Goal: Information Seeking & Learning: Learn about a topic

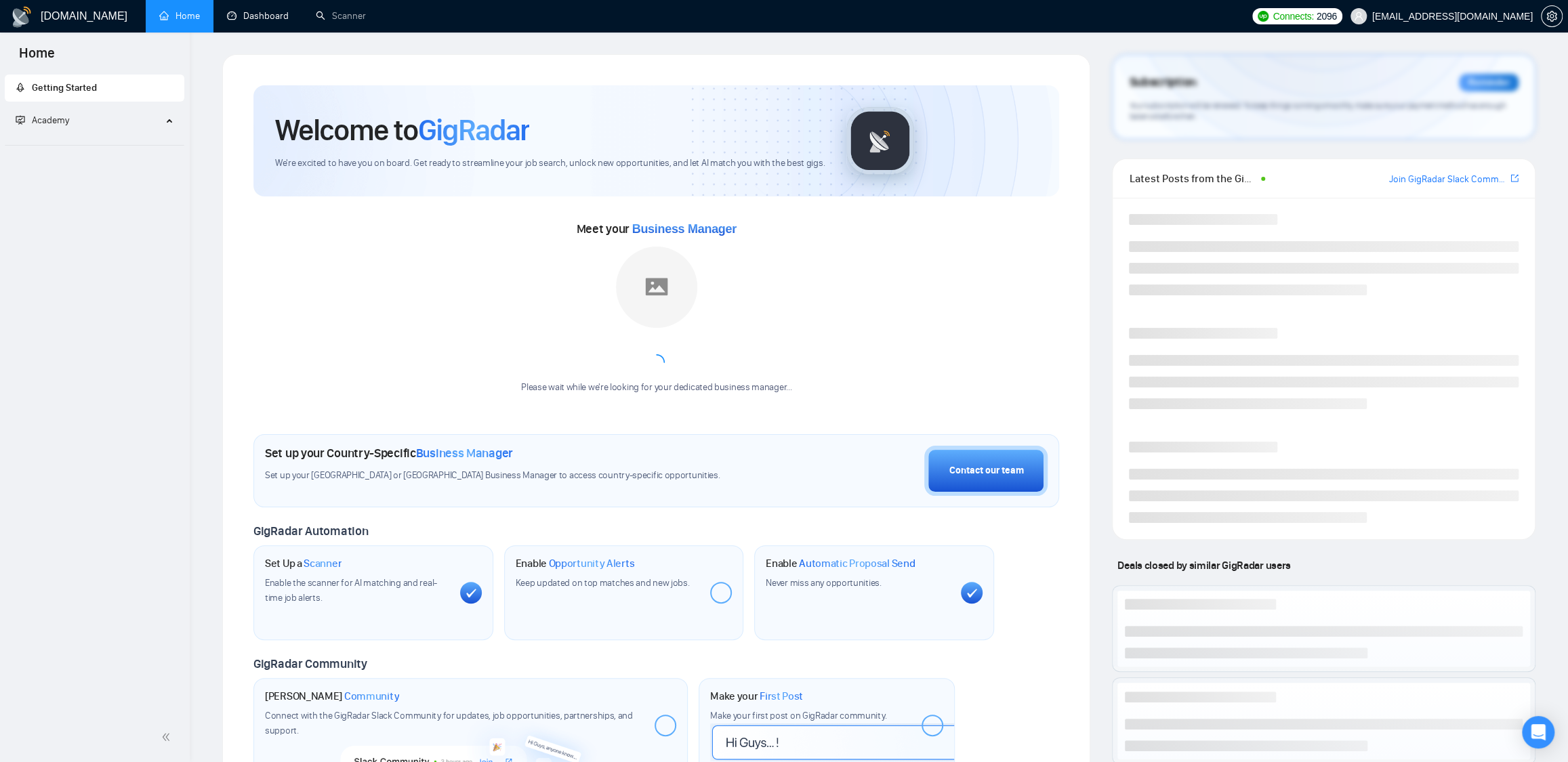
click at [247, 20] on link "Dashboard" at bounding box center [257, 16] width 62 height 12
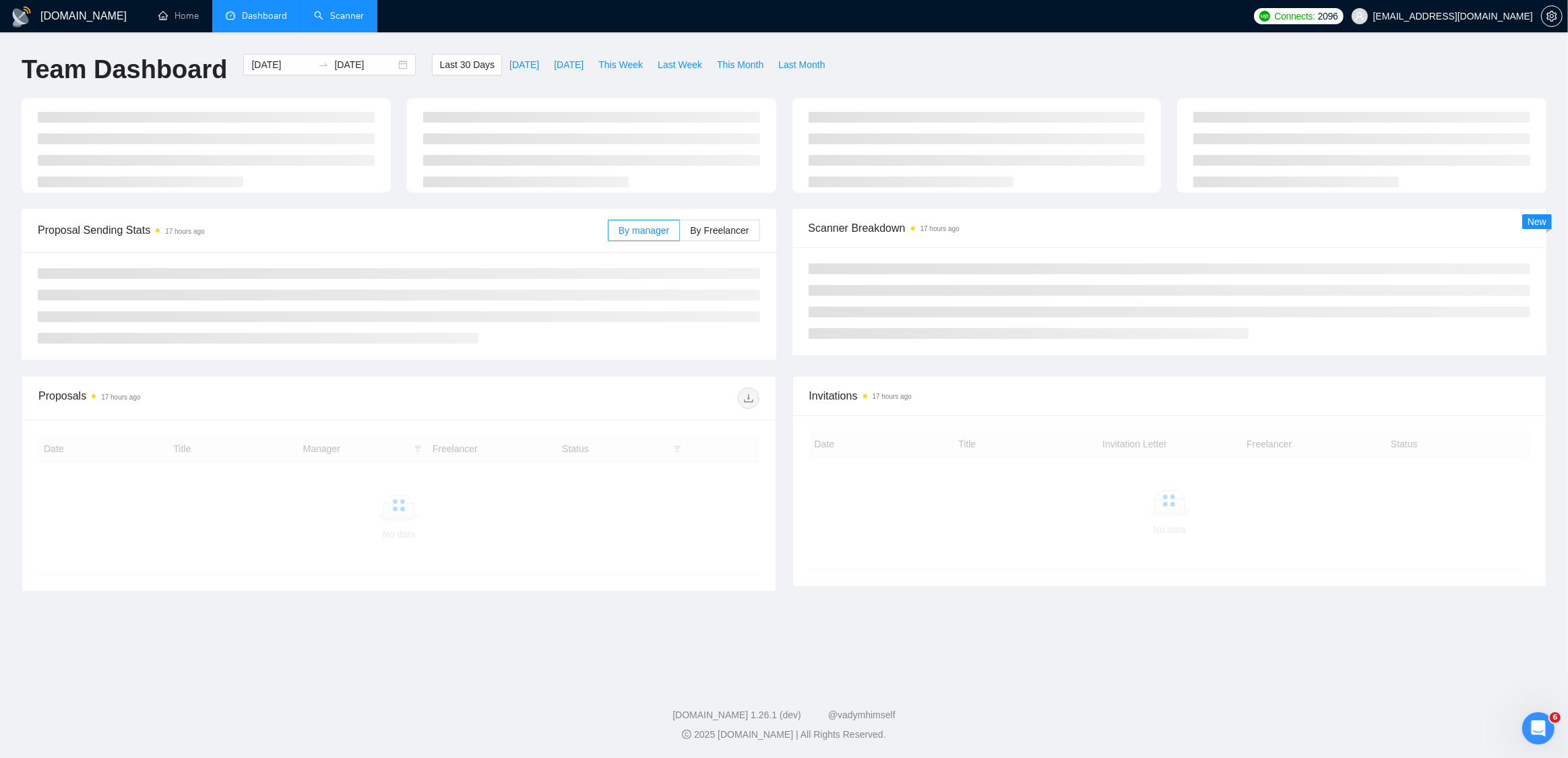
click at [335, 22] on link "Scanner" at bounding box center [339, 16] width 50 height 11
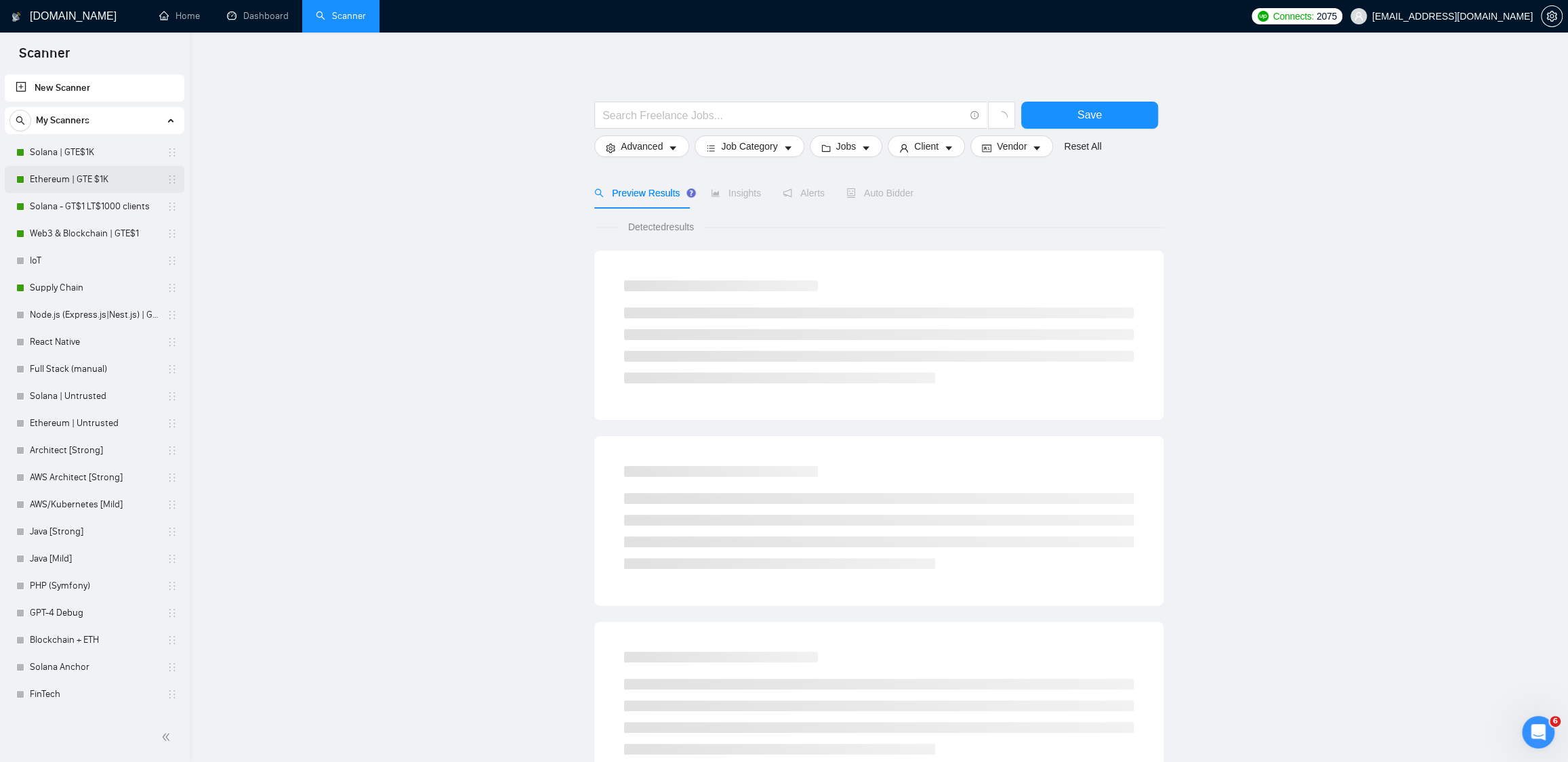
click at [60, 186] on link "Ethereum | GTE $1K" at bounding box center [94, 180] width 129 height 27
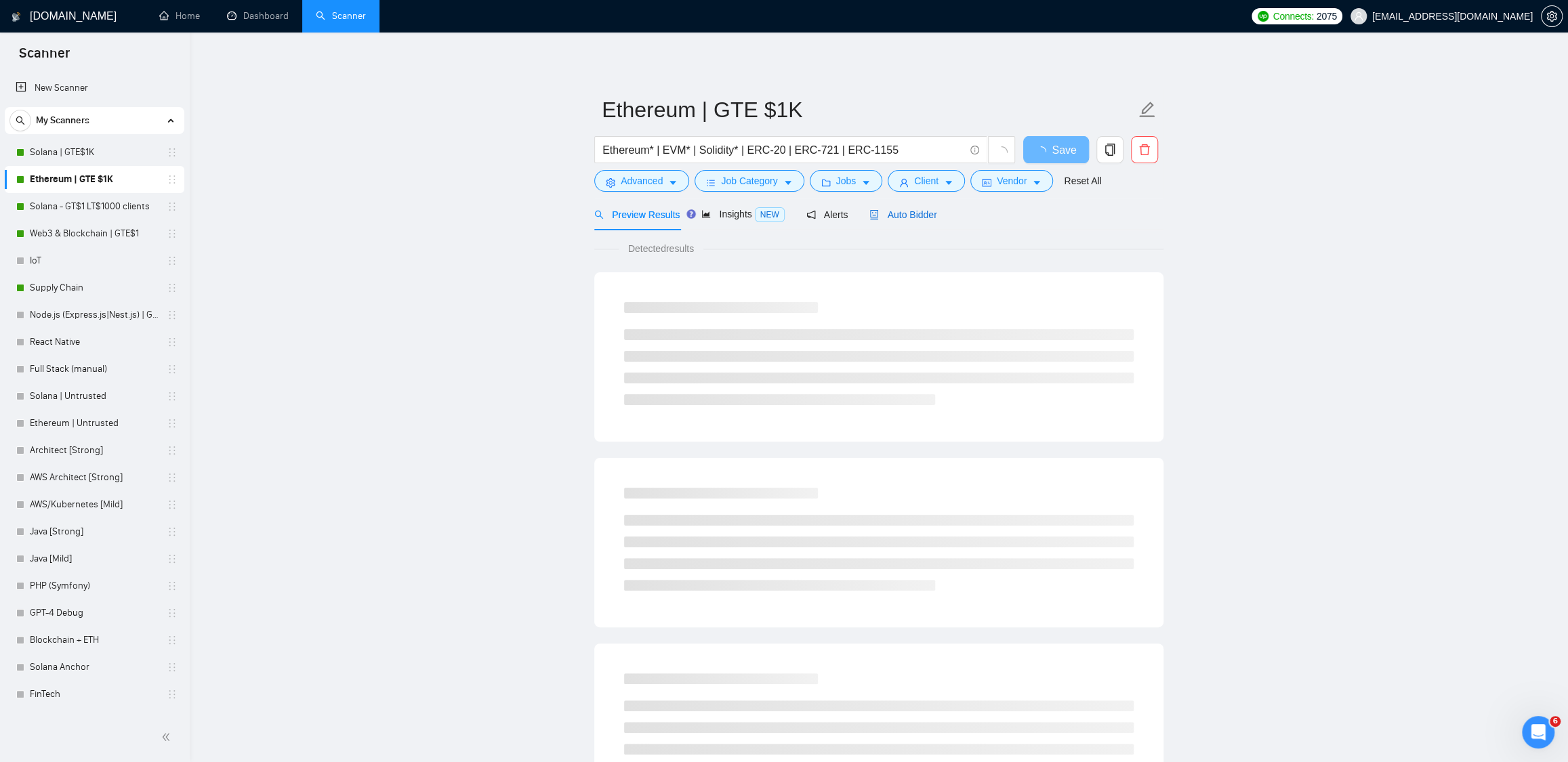
click at [917, 219] on span "Auto Bidder" at bounding box center [903, 214] width 67 height 11
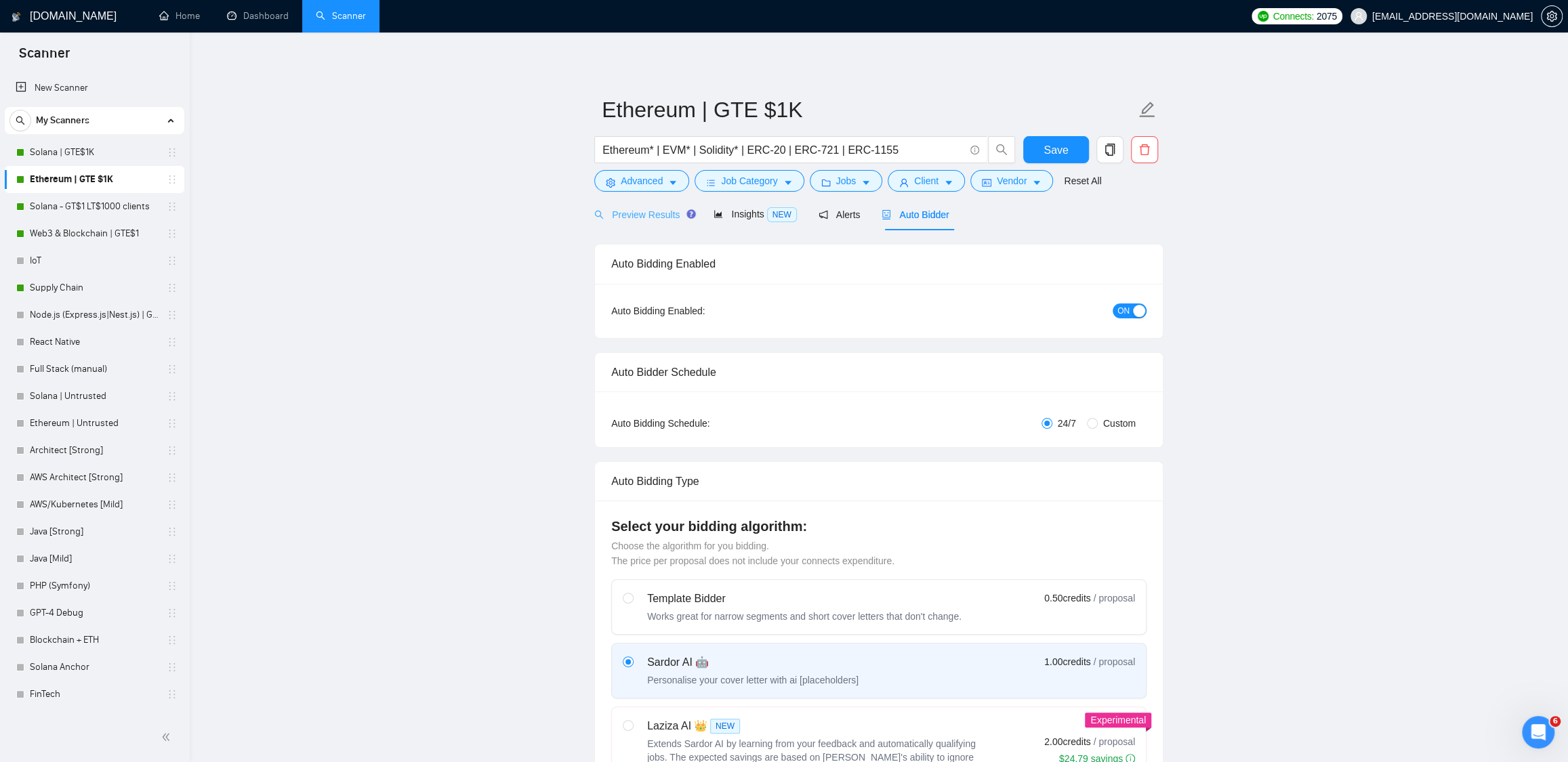
click at [646, 223] on div "Preview Results" at bounding box center [643, 214] width 98 height 32
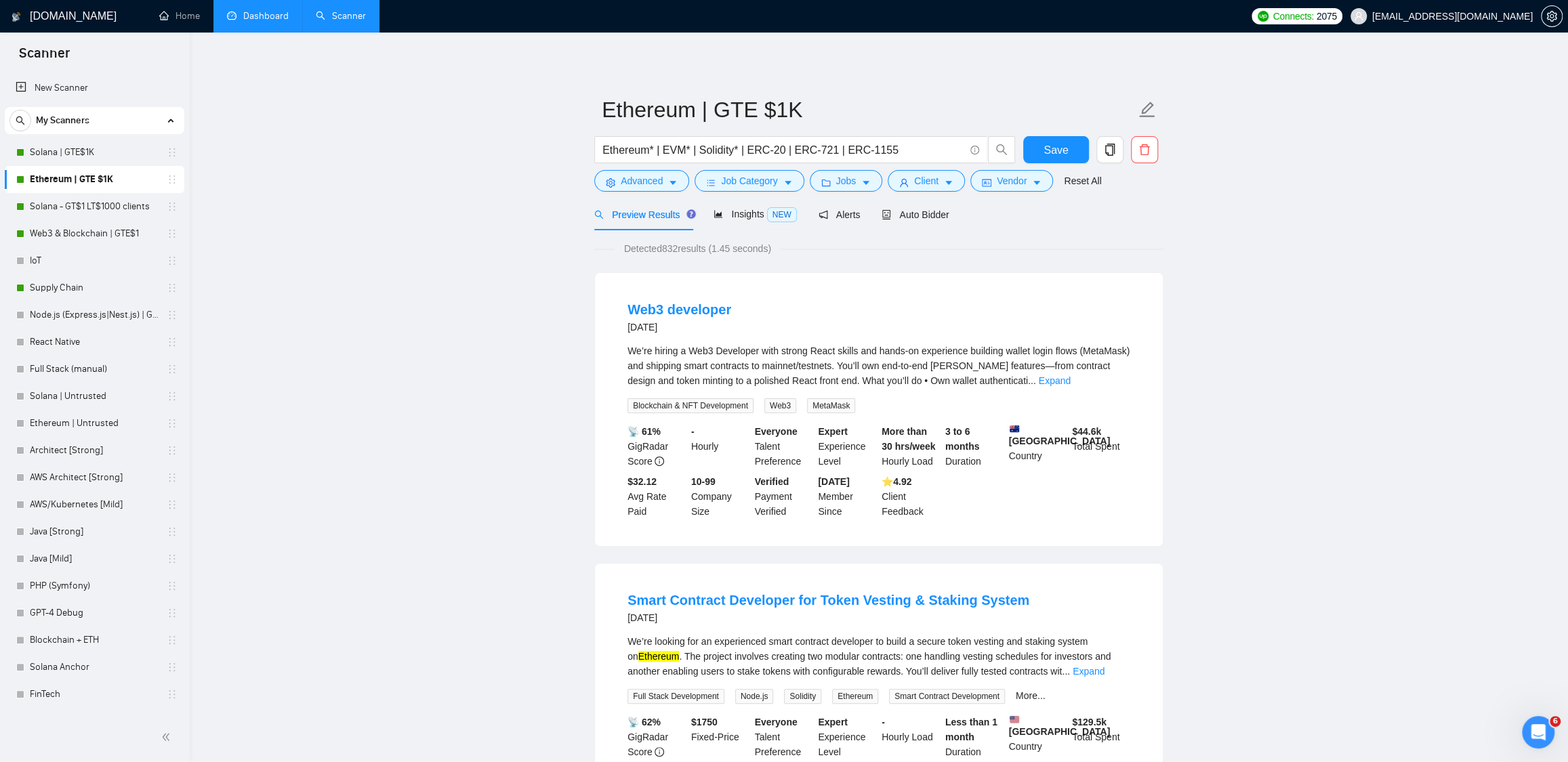
click at [247, 20] on link "Dashboard" at bounding box center [257, 16] width 62 height 12
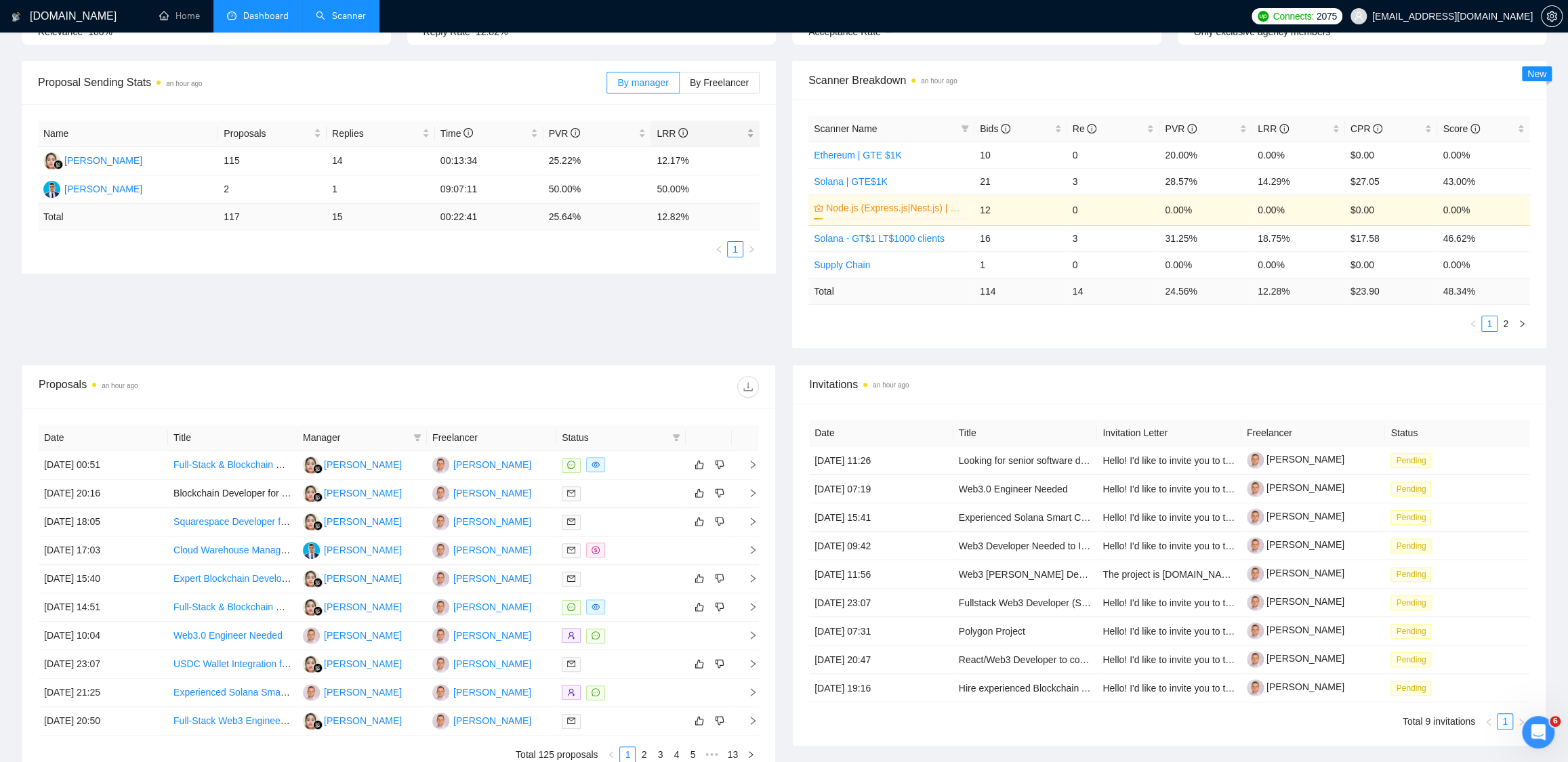
scroll to position [256, 0]
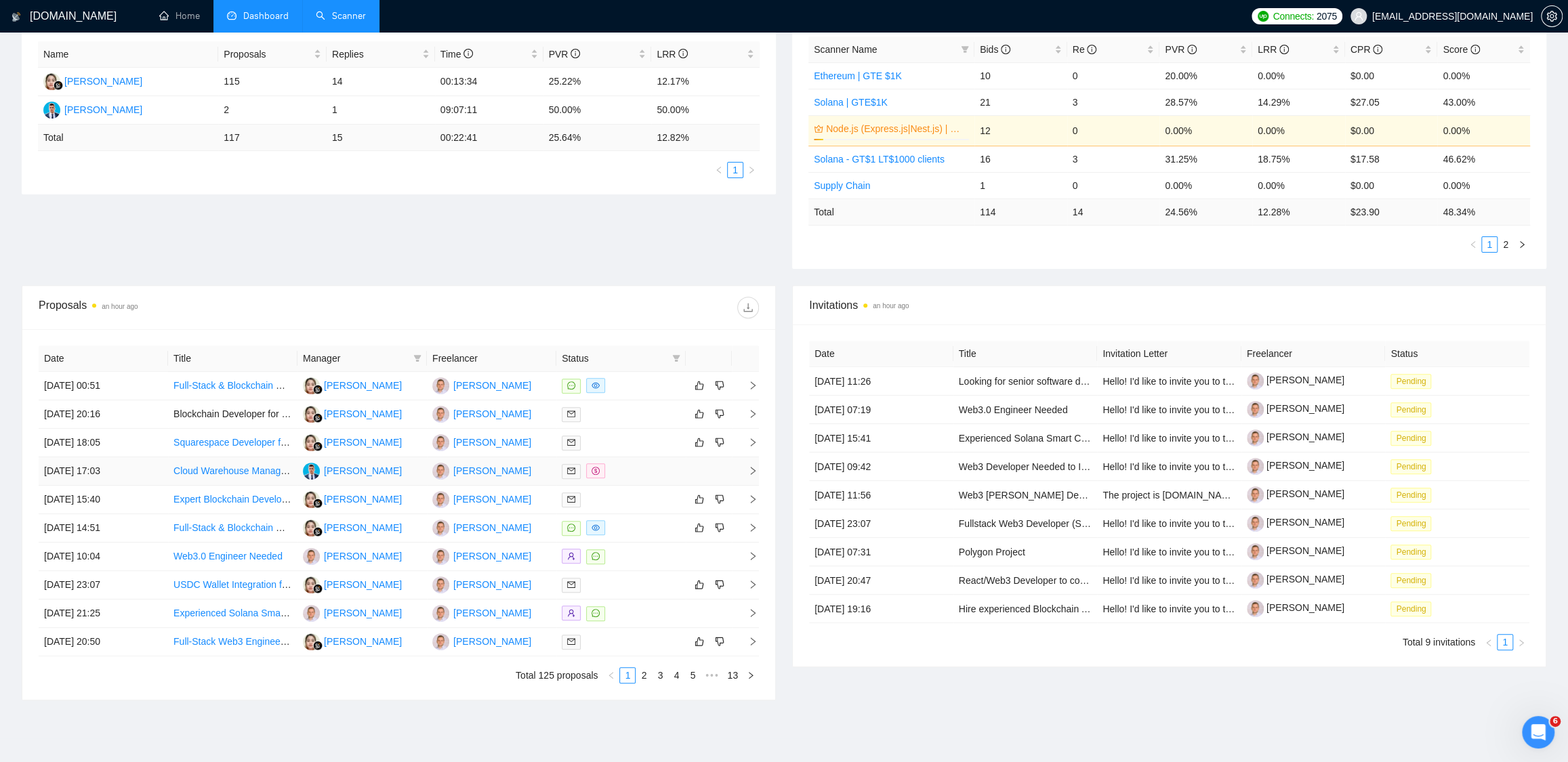
click at [253, 470] on link "Cloud Warehouse Management Solution Developer" at bounding box center [282, 471] width 216 height 11
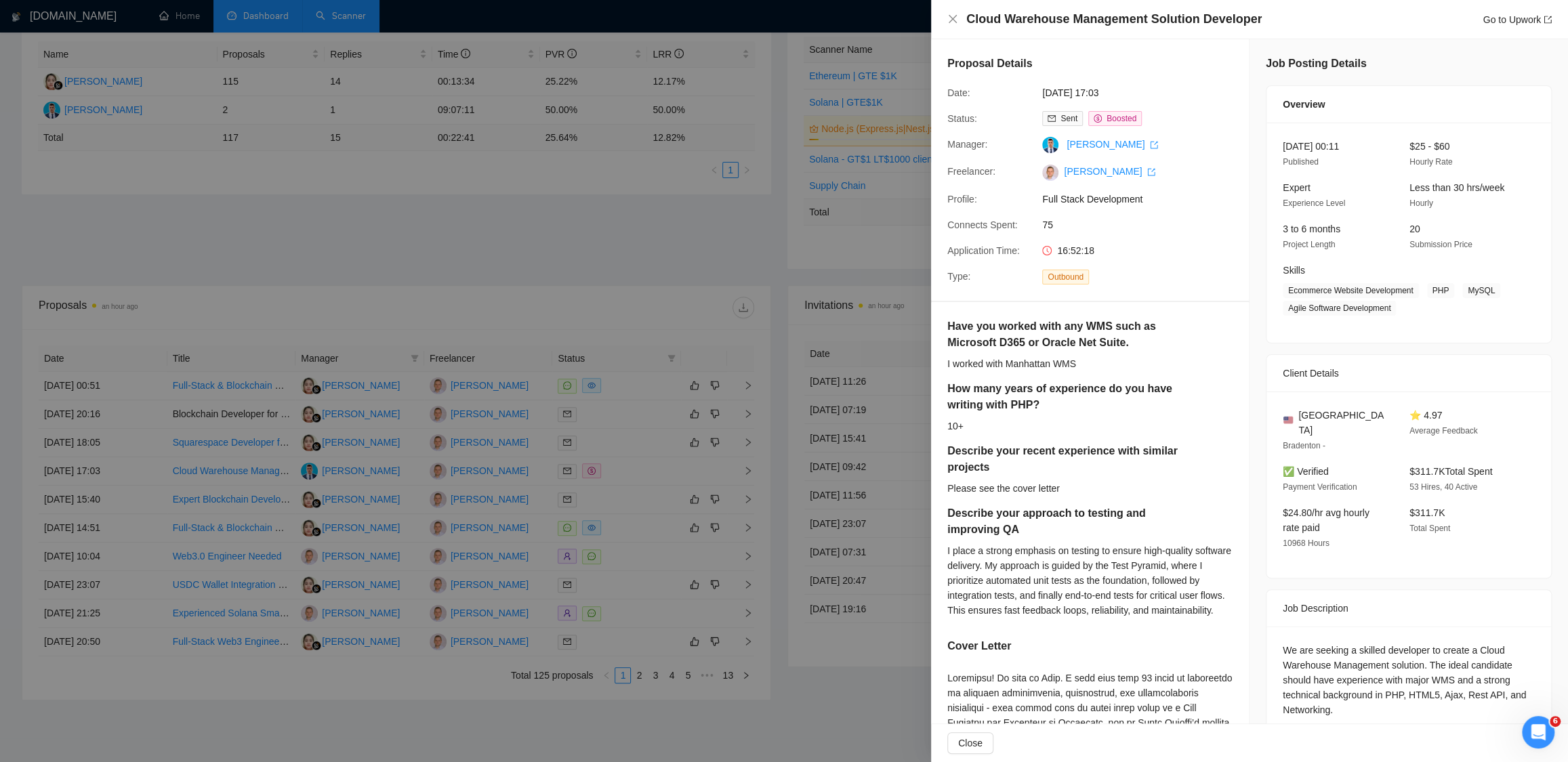
click at [645, 229] on div at bounding box center [784, 381] width 1568 height 762
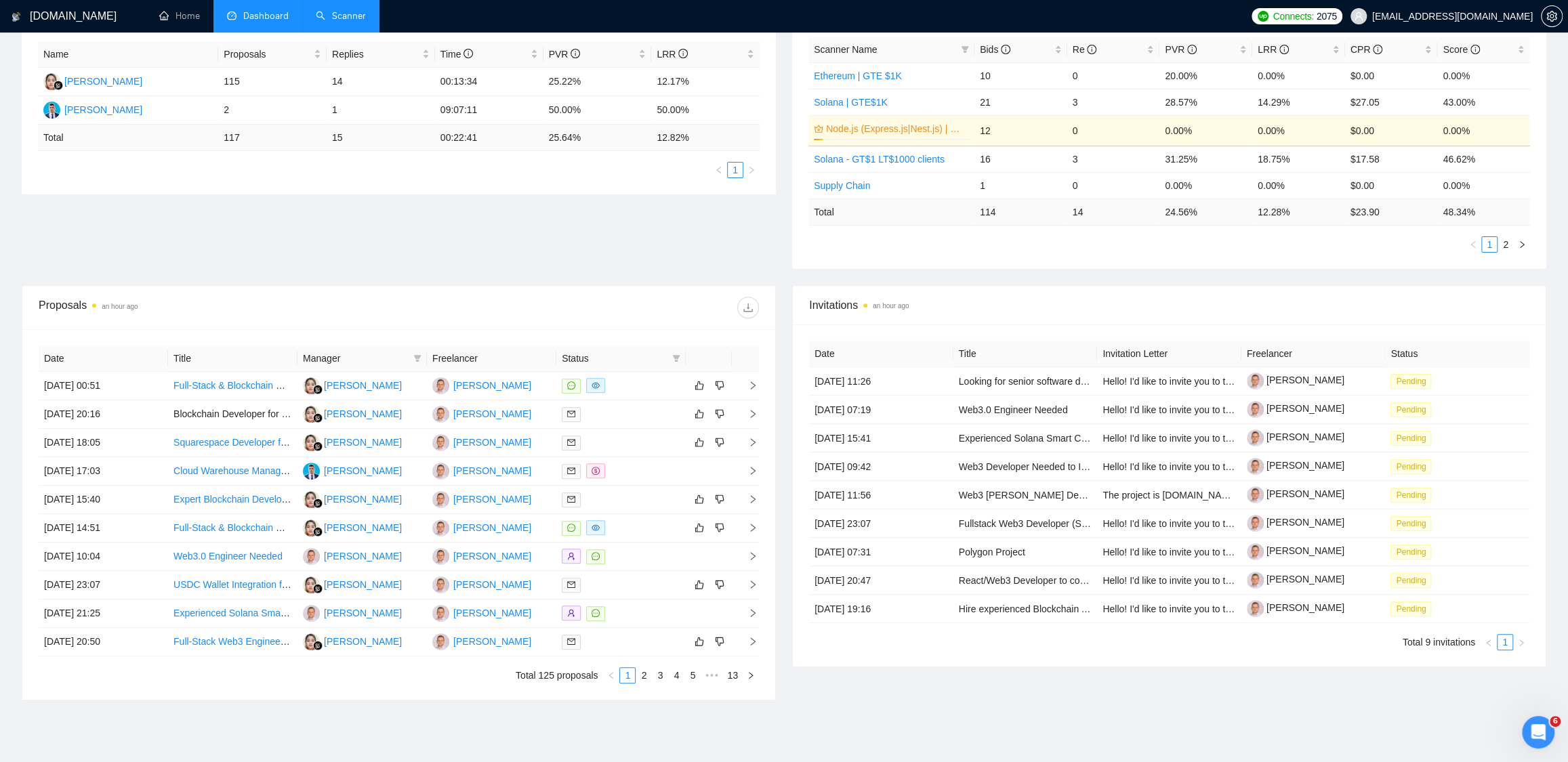
click at [735, 253] on div "Proposal Sending Stats an hour ago By manager By Freelancer Name Proposals Repl…" at bounding box center [784, 133] width 1541 height 303
click at [777, 274] on div "Proposal Sending Stats an hour ago By manager By Freelancer Name Proposals Repl…" at bounding box center [784, 133] width 1541 height 303
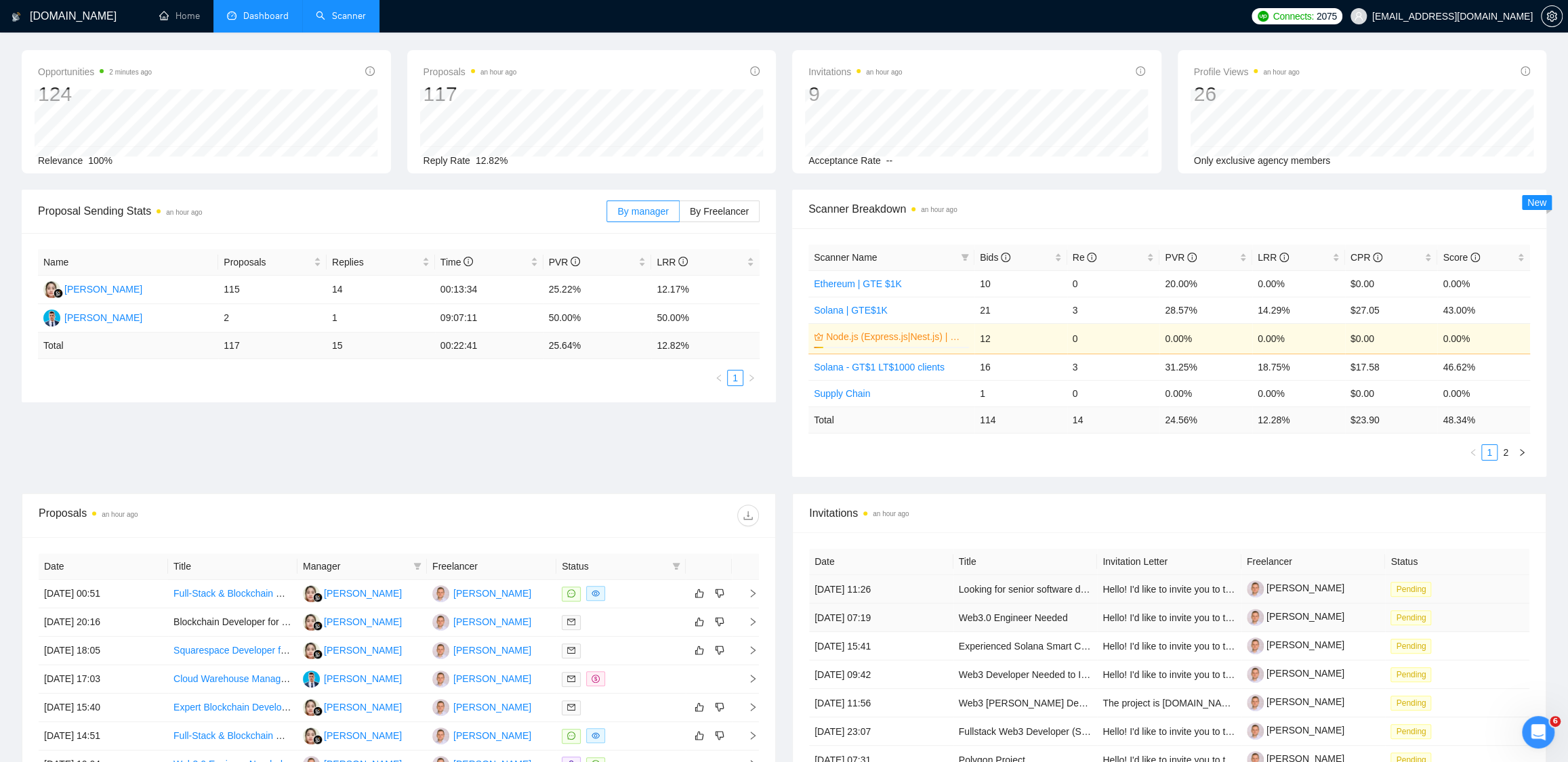
scroll to position [0, 0]
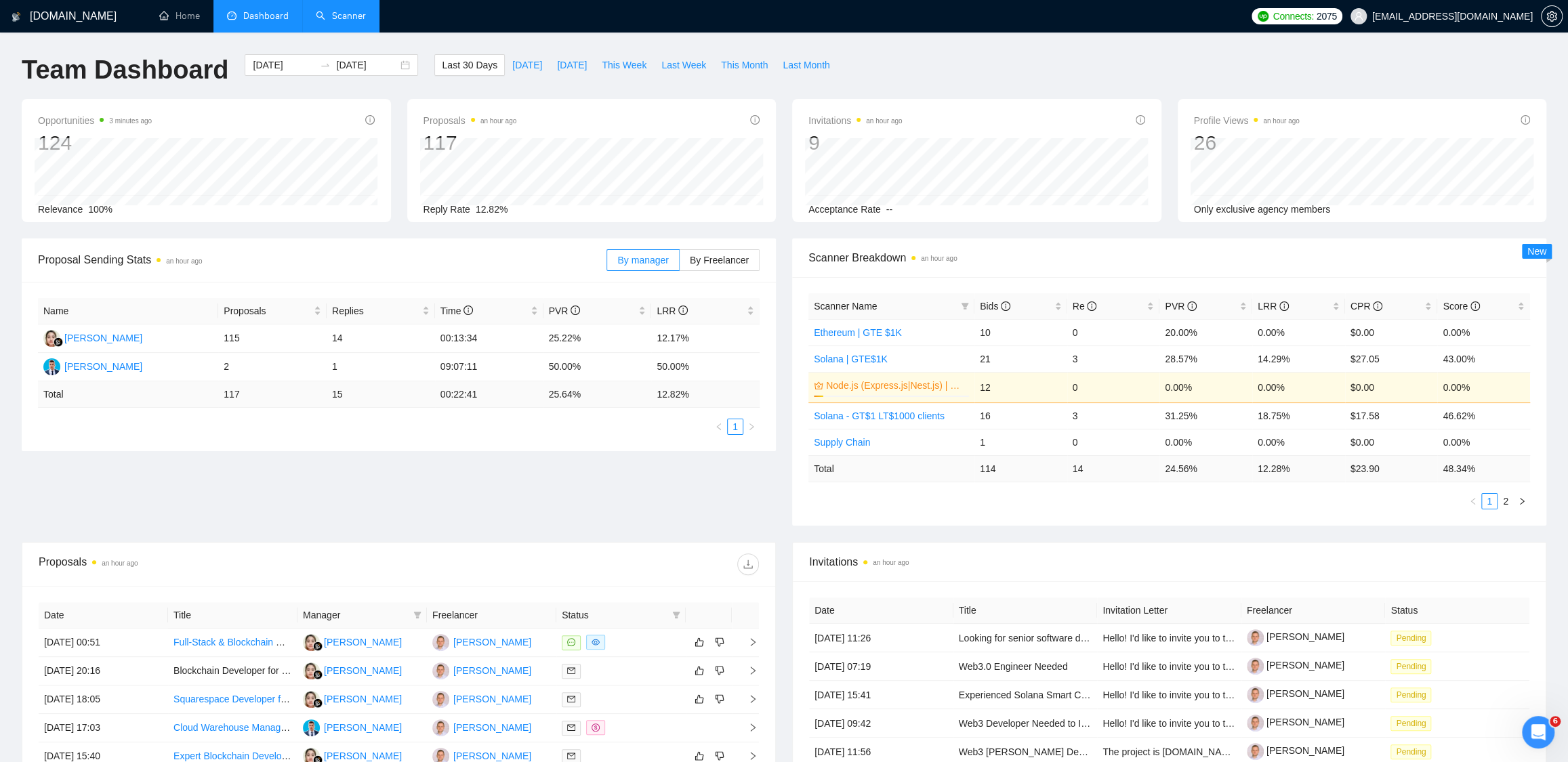
click at [784, 106] on div "Invitations an hour ago 9 [DATE] [DATE] 0 Acceptance Rate --" at bounding box center [977, 161] width 386 height 123
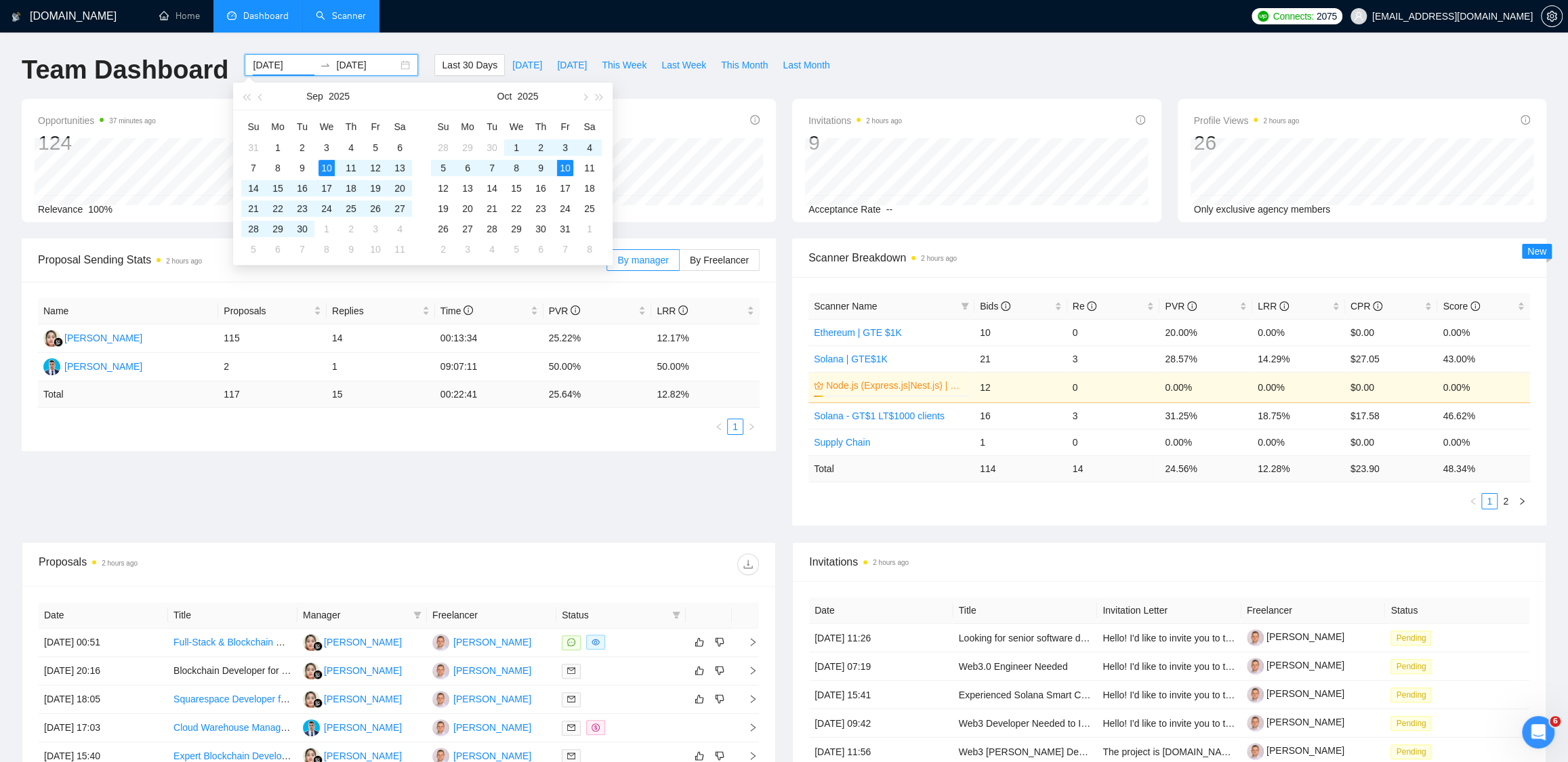
click at [285, 62] on input "[DATE]" at bounding box center [283, 65] width 62 height 15
type input "[DATE]"
click at [307, 170] on div "9" at bounding box center [302, 168] width 16 height 16
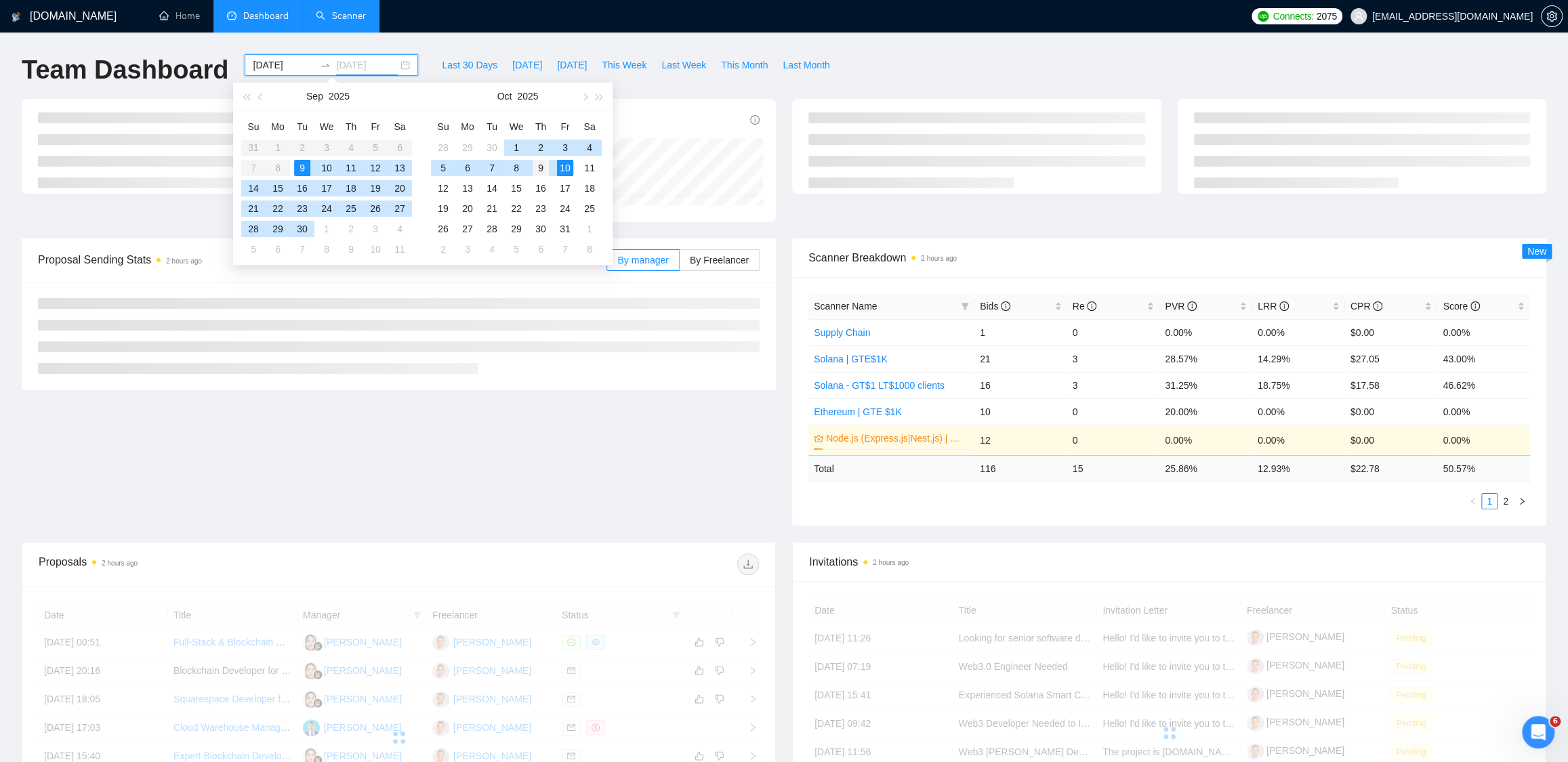
type input "[DATE]"
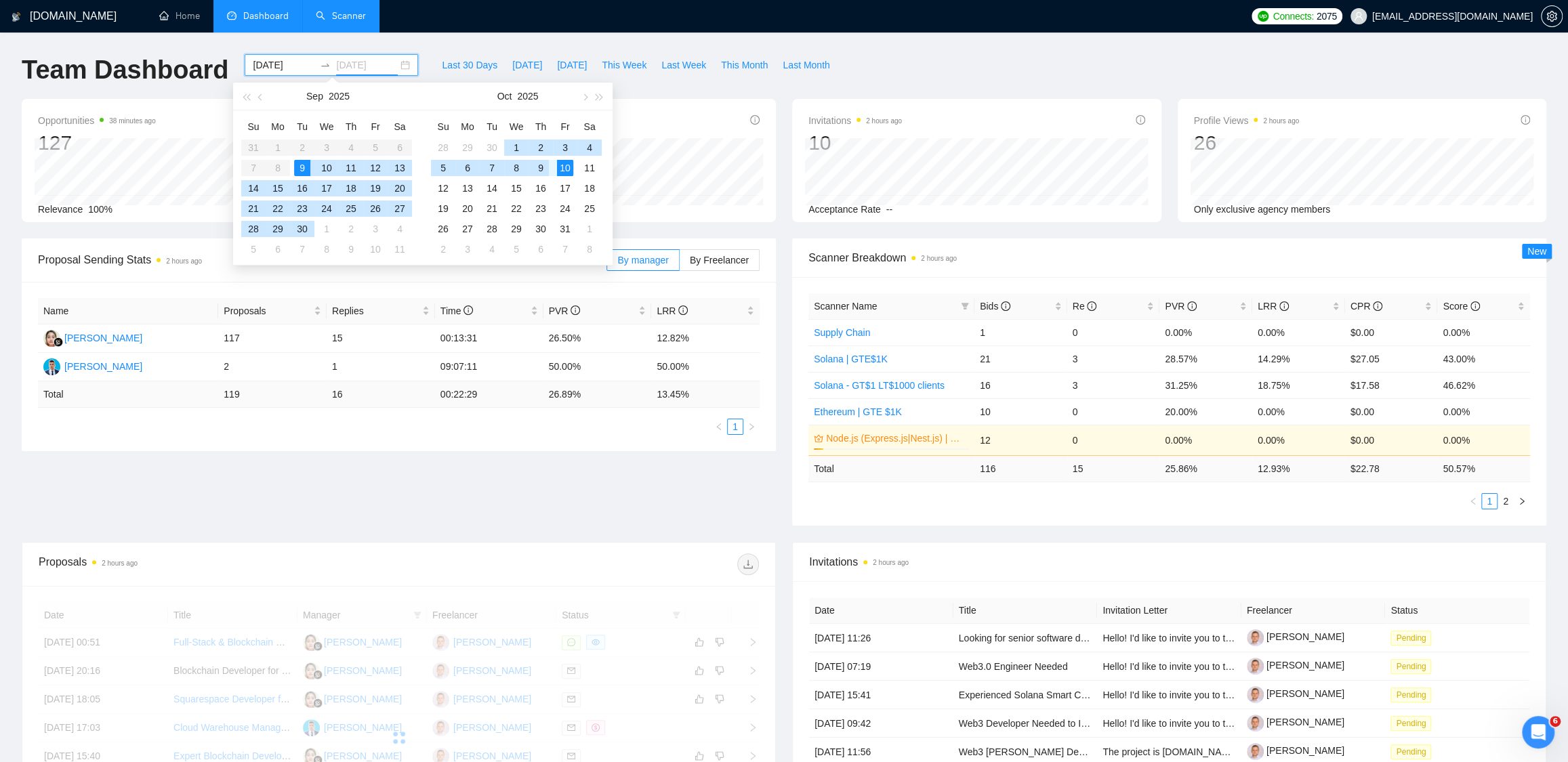
click at [539, 167] on div "9" at bounding box center [541, 168] width 16 height 16
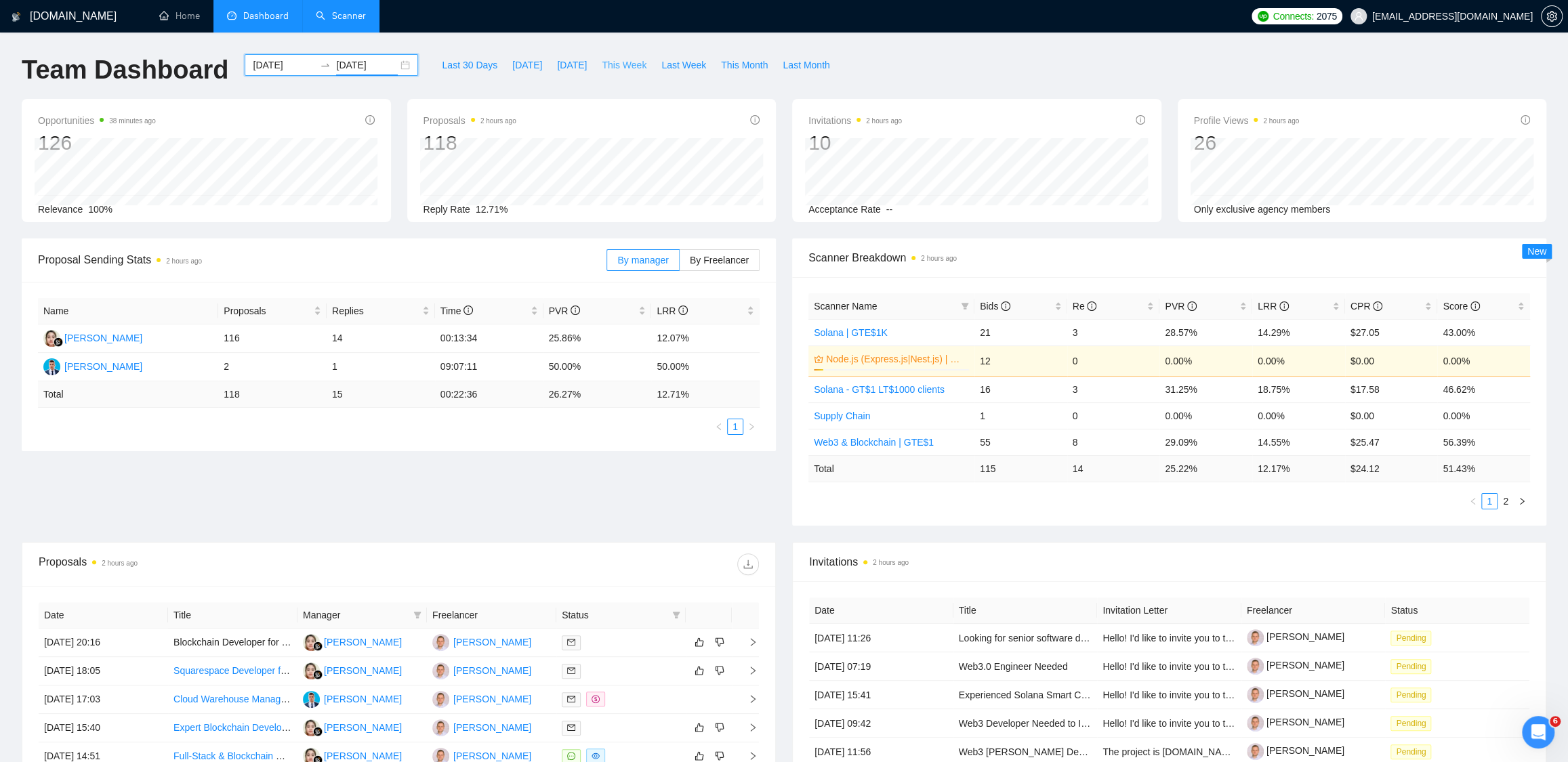
click at [618, 67] on span "This Week" at bounding box center [624, 65] width 45 height 15
type input "[DATE]"
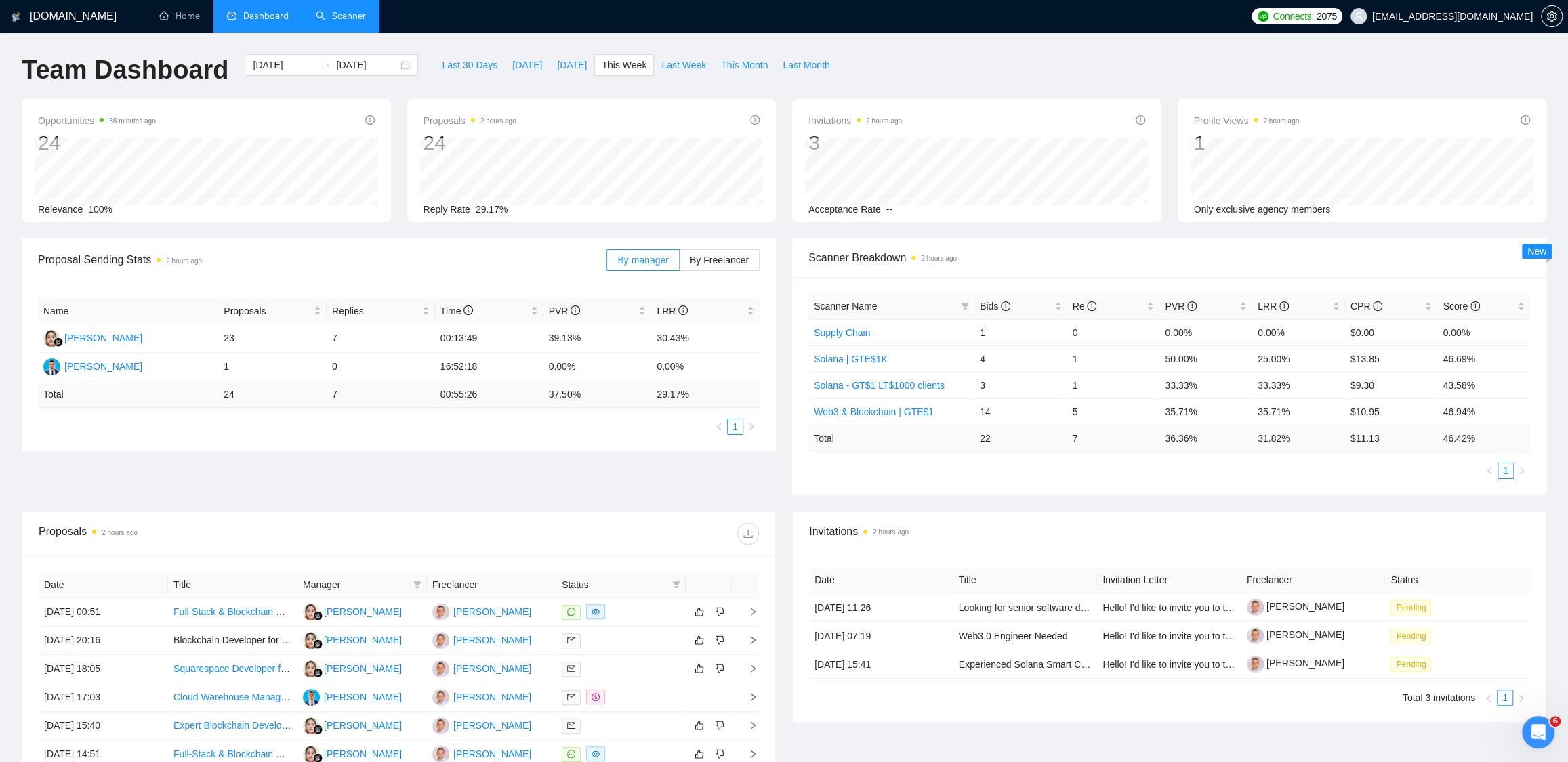
scroll to position [284, 0]
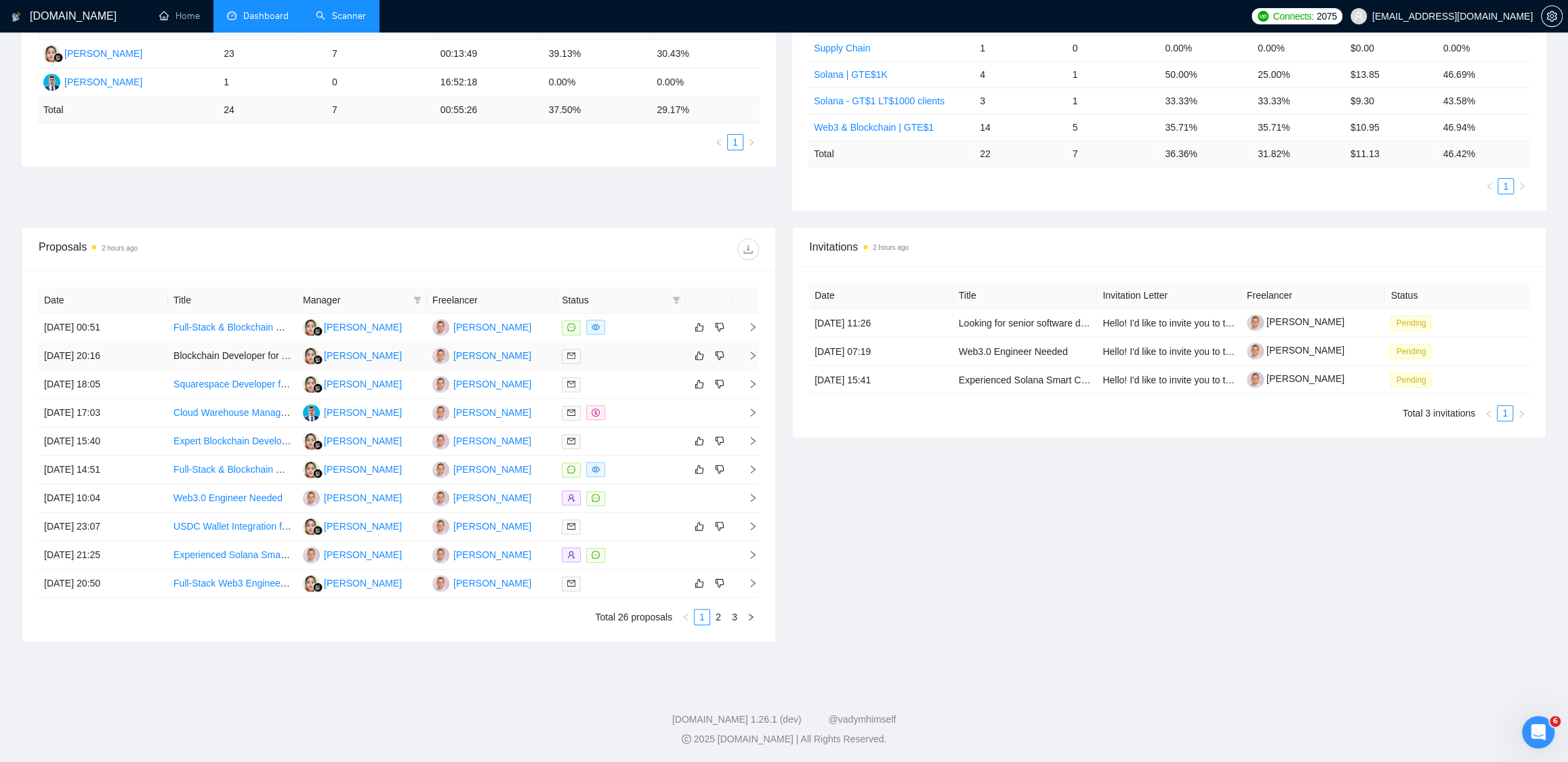
click at [262, 358] on td "Blockchain Developer for [PERSON_NAME]" at bounding box center [233, 356] width 130 height 28
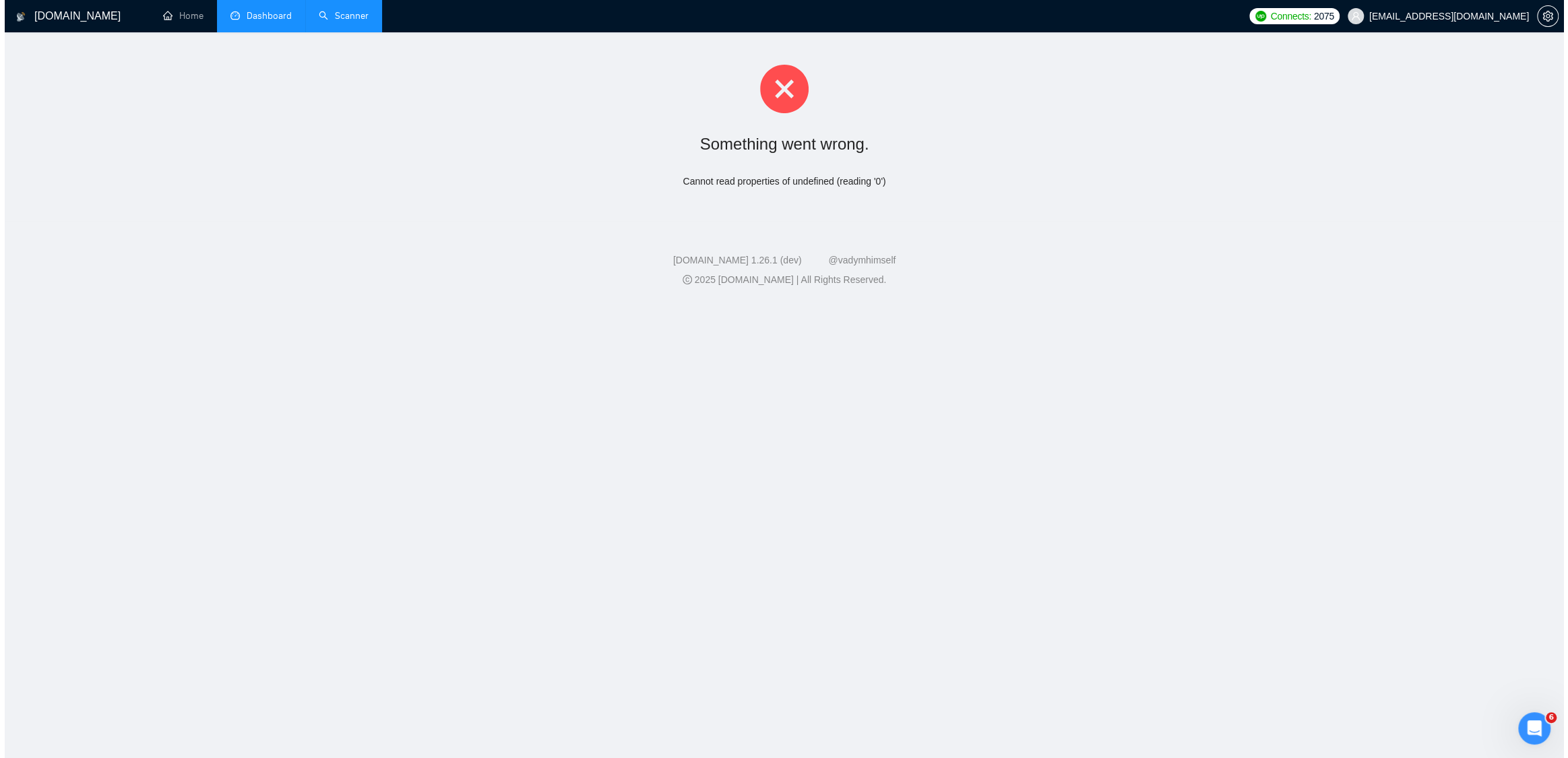
scroll to position [0, 0]
